Goal: Task Accomplishment & Management: Manage account settings

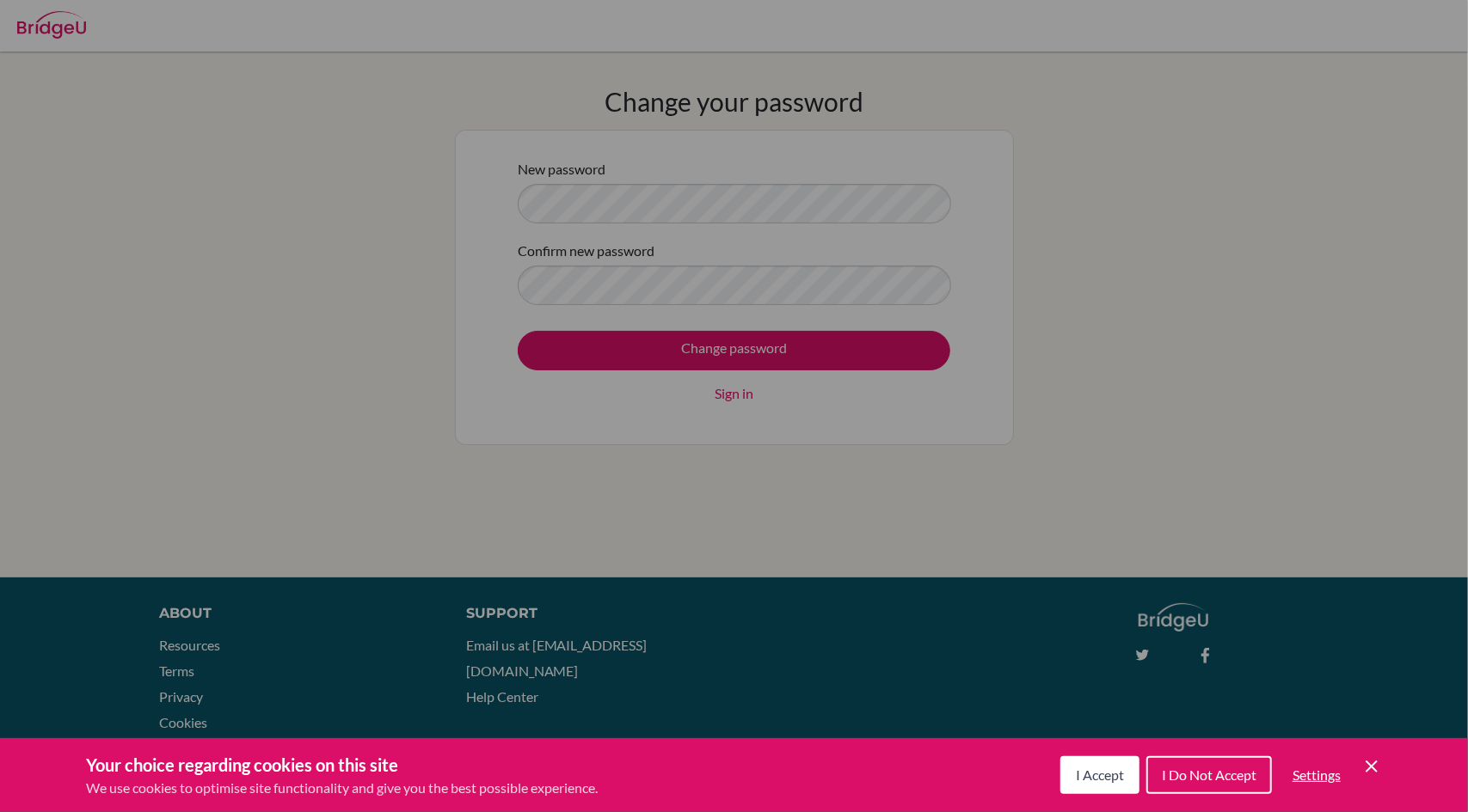
click at [1089, 787] on button "I Accept" at bounding box center [1099, 775] width 79 height 38
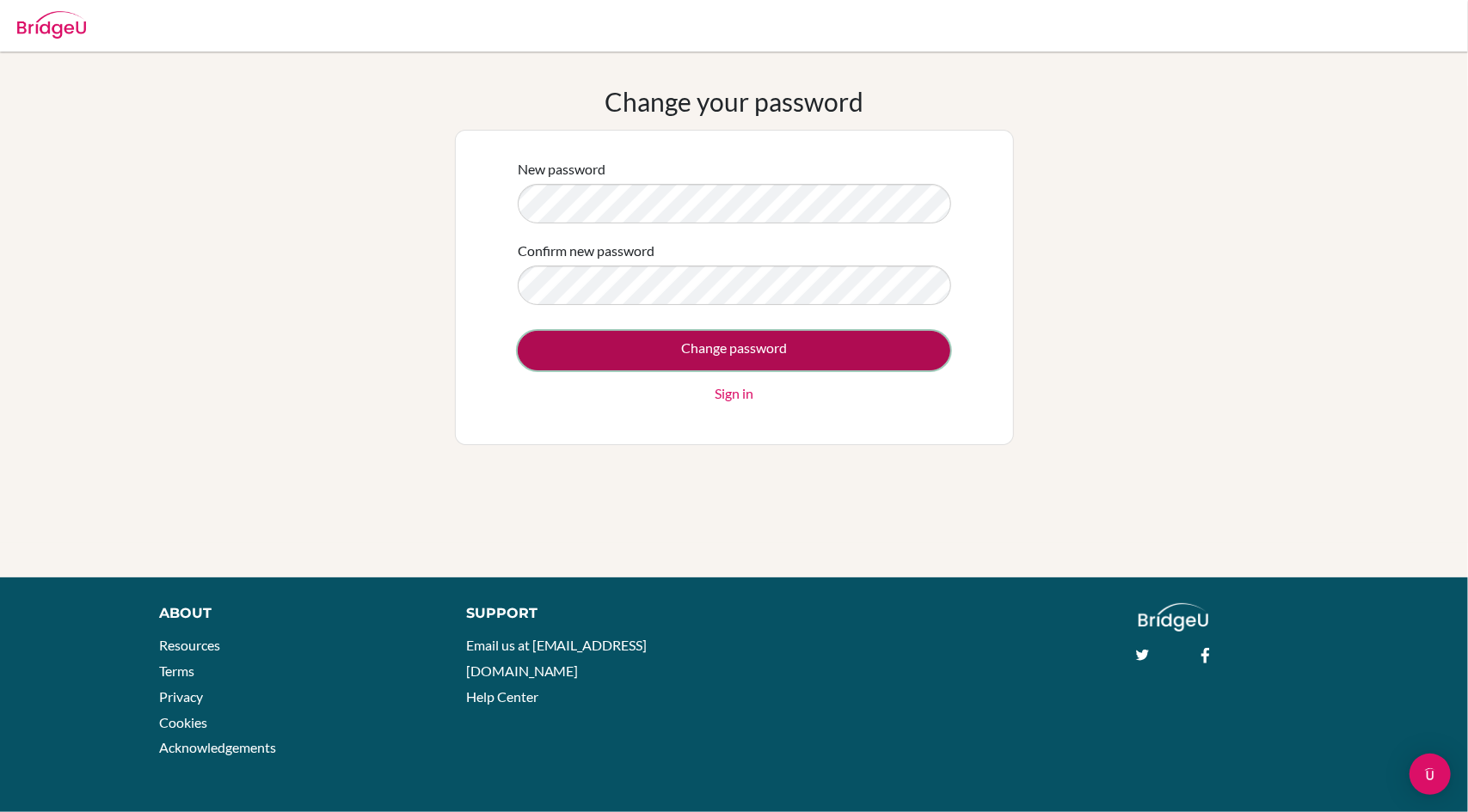
click at [607, 345] on input "Change password" at bounding box center [734, 350] width 433 height 40
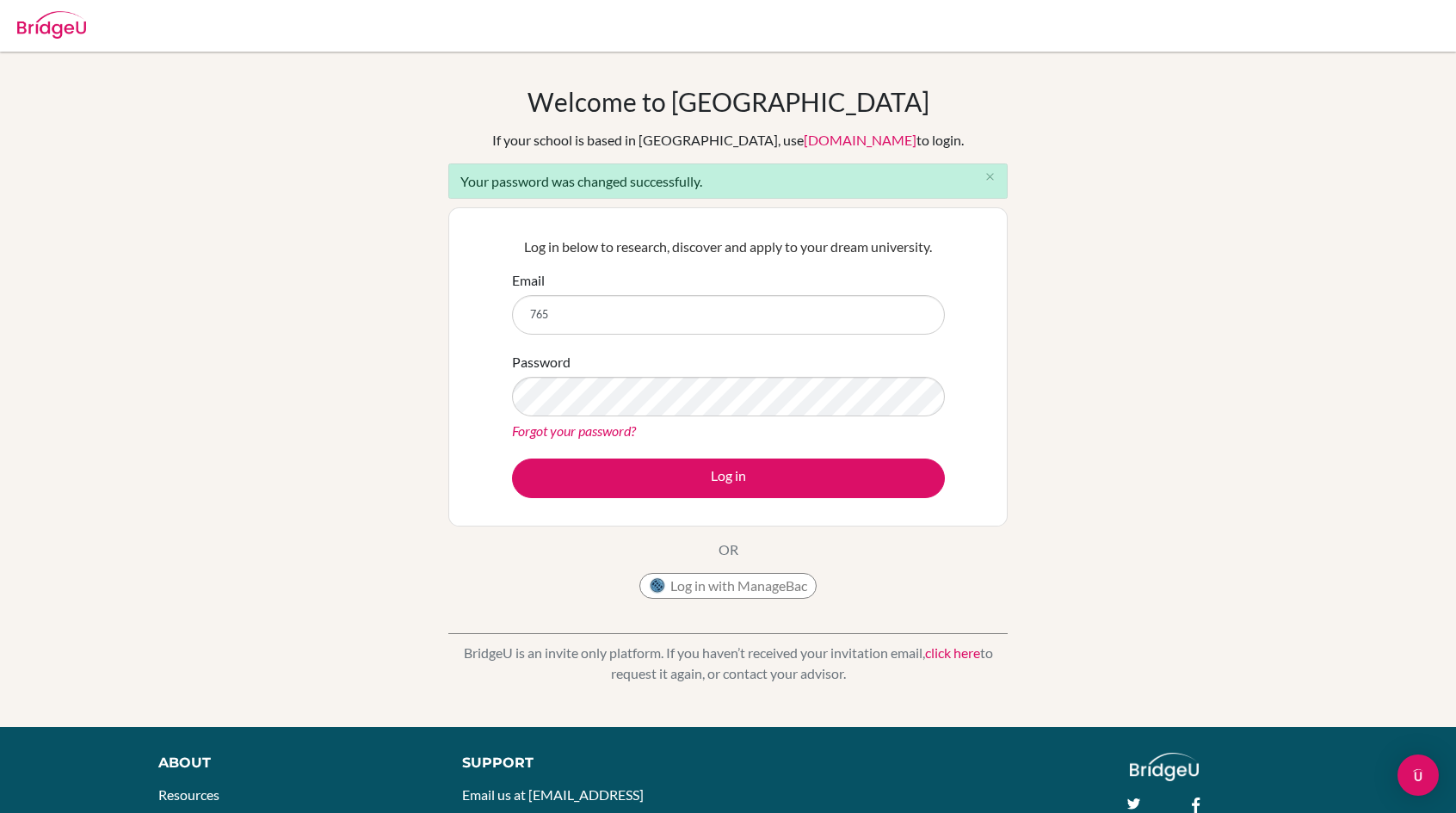
type input "[EMAIL_ADDRESS][DOMAIN_NAME]"
click at [512, 459] on button "Log in" at bounding box center [728, 478] width 433 height 40
